Goal: Navigation & Orientation: Find specific page/section

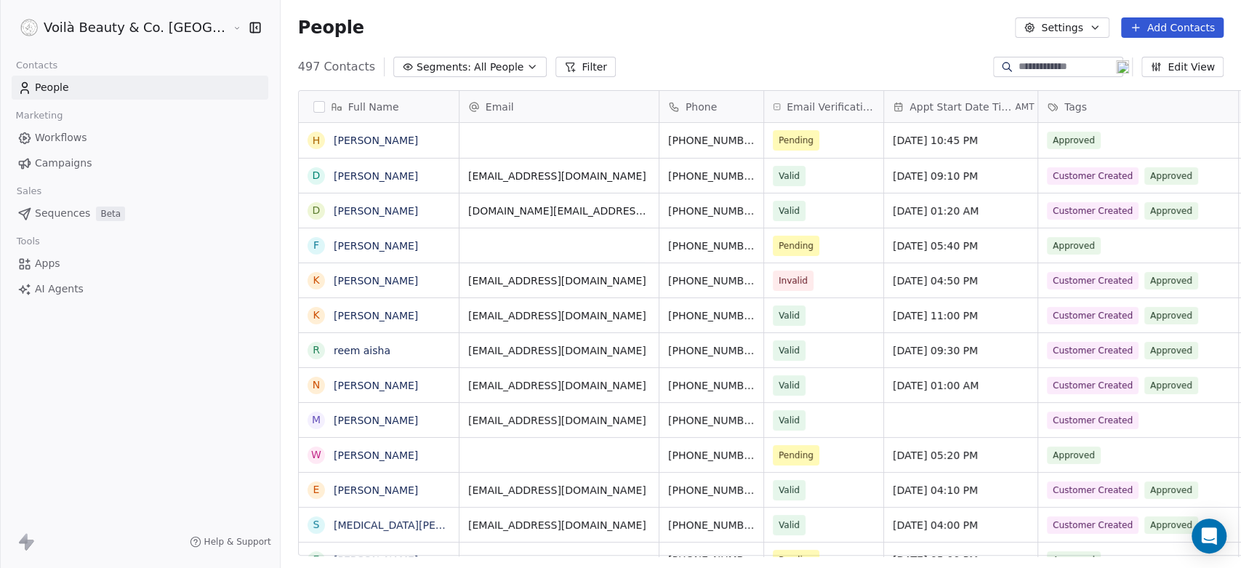
scroll to position [487, 1012]
